Goal: Task Accomplishment & Management: Use online tool/utility

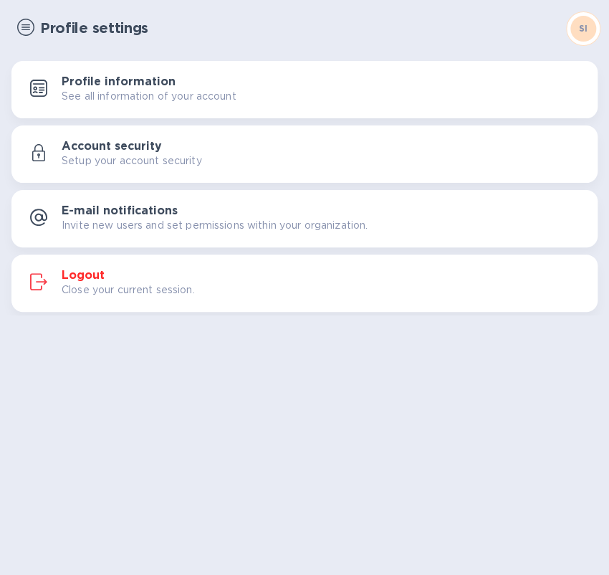
click at [130, 404] on div "Profile settings SI Profile information See all information of your account Acc…" at bounding box center [304, 287] width 609 height 575
click at [14, 370] on div "Profile settings SI Profile information See all information of your account Acc…" at bounding box center [304, 287] width 609 height 575
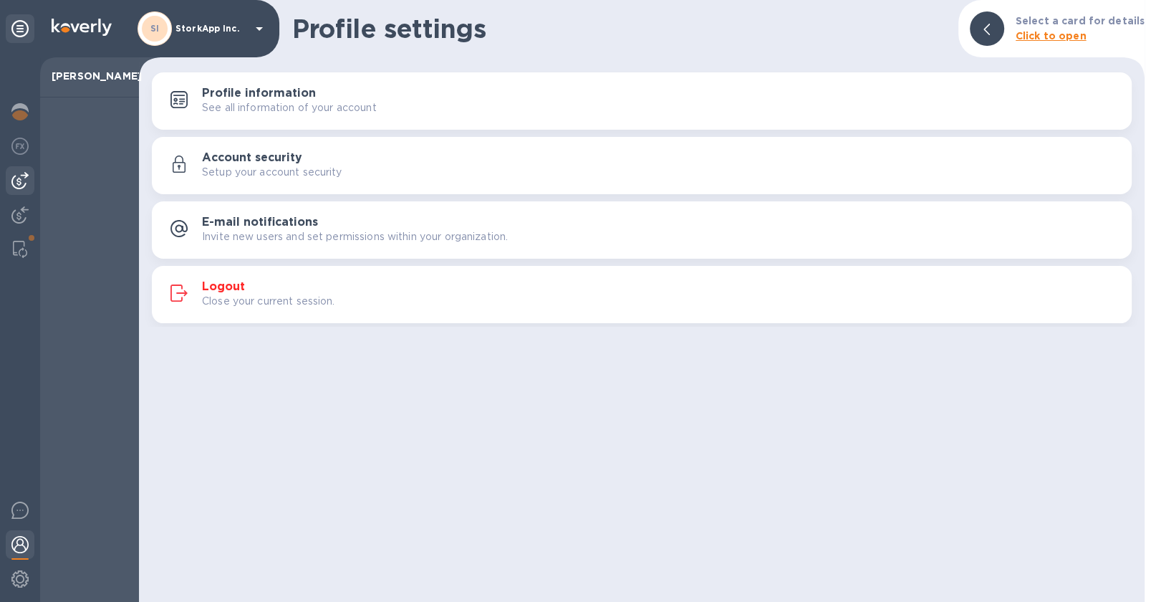
click at [16, 176] on img at bounding box center [19, 180] width 17 height 17
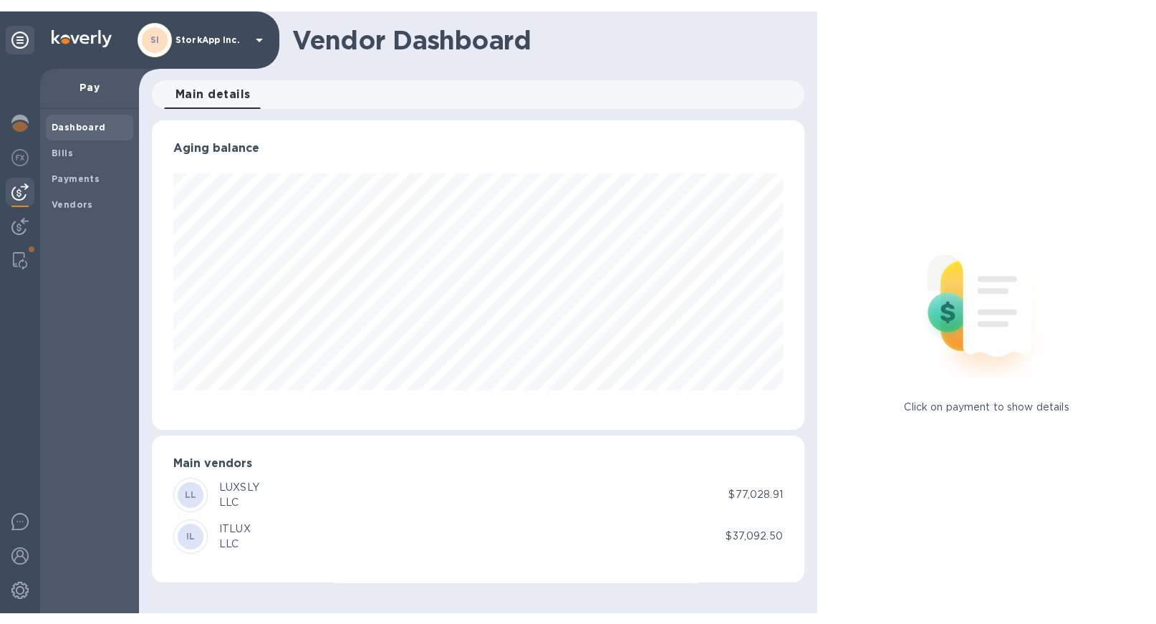
scroll to position [309, 653]
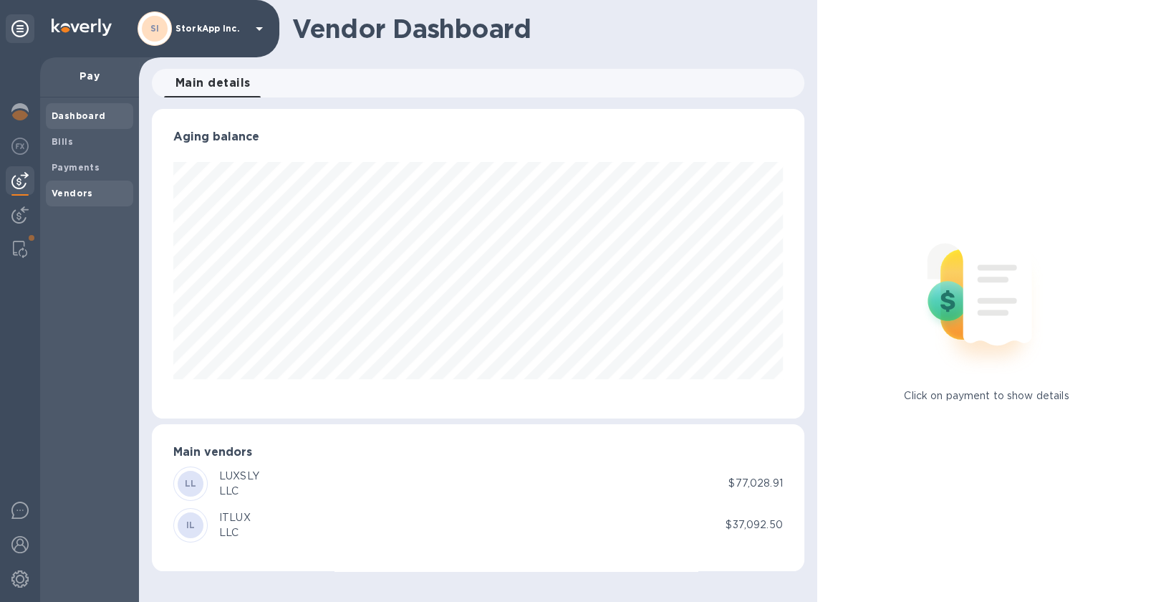
click at [80, 196] on b "Vendors" at bounding box center [73, 193] width 42 height 11
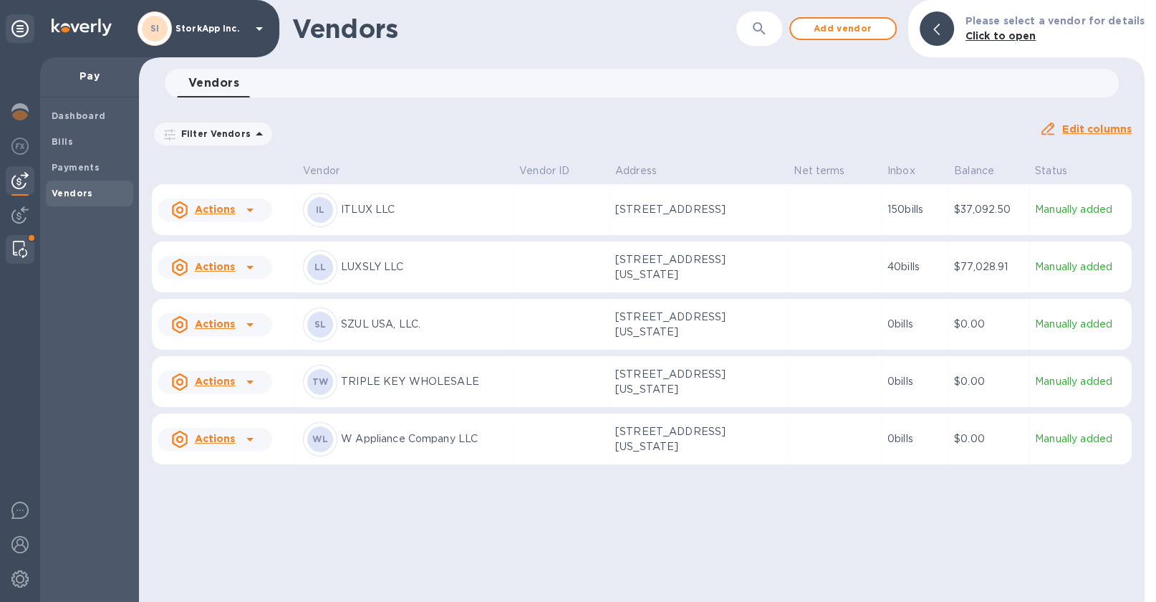
click at [20, 249] on img at bounding box center [20, 249] width 14 height 17
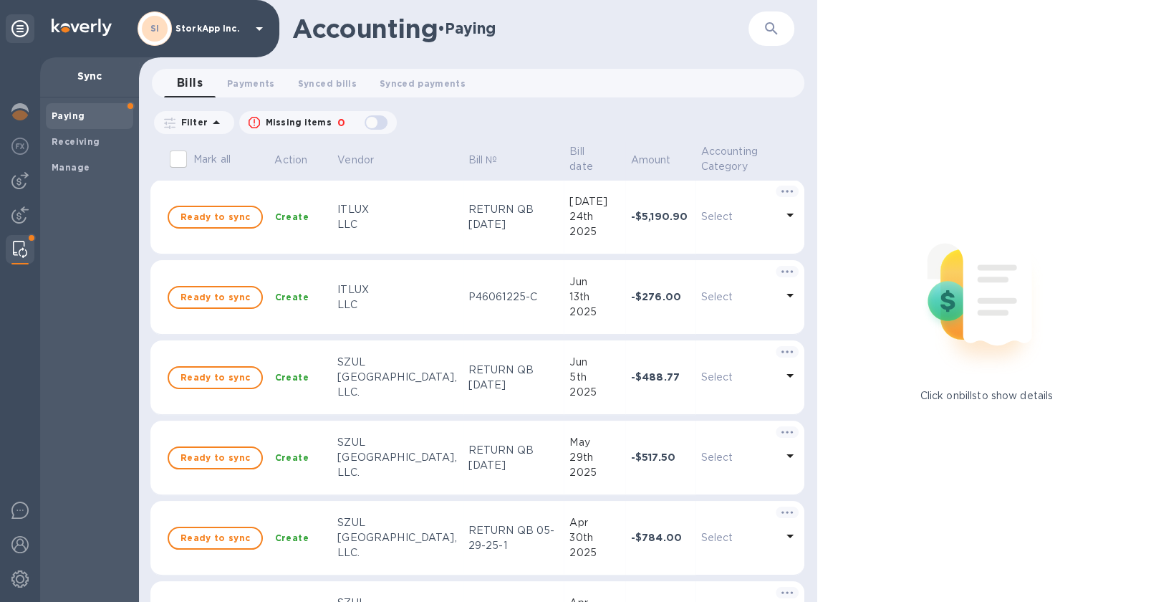
click at [391, 161] on th "Vendor" at bounding box center [397, 161] width 130 height 38
click at [69, 164] on b "Manage" at bounding box center [71, 167] width 38 height 11
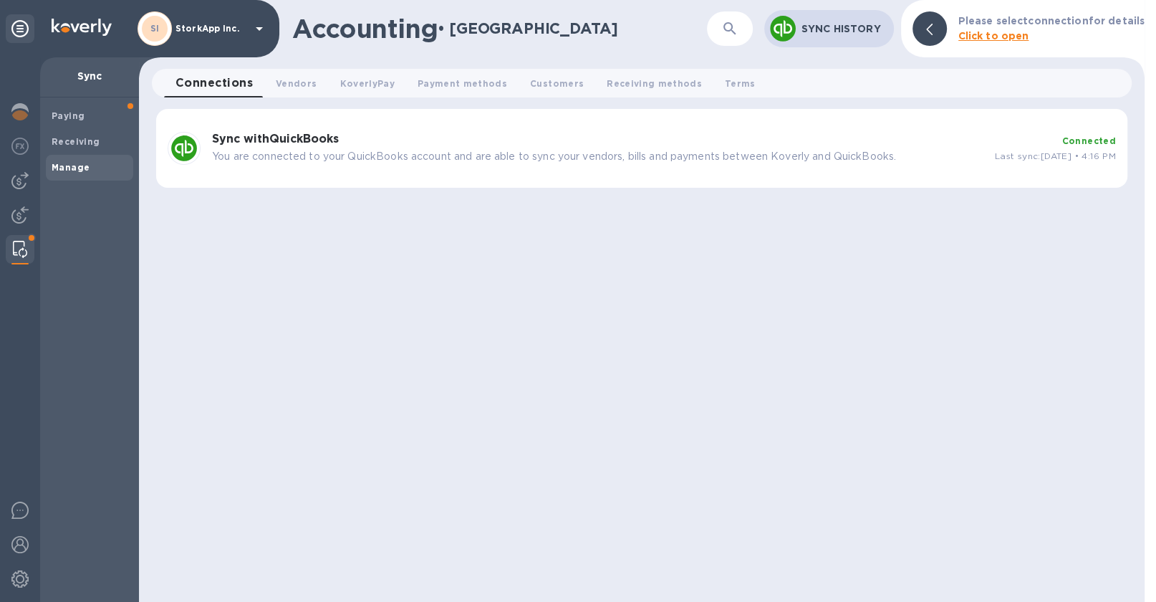
click at [441, 140] on h3 "Sync with QuickBooks" at bounding box center [598, 140] width 772 height 14
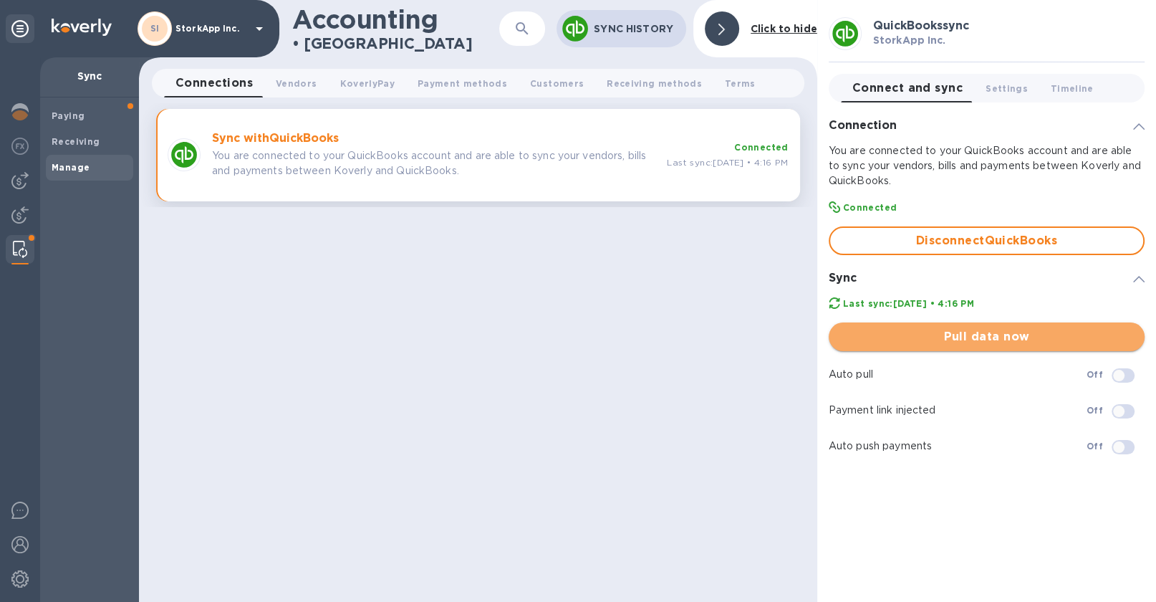
click at [608, 345] on span "Pull data now" at bounding box center [986, 336] width 293 height 17
